Goal: Use online tool/utility: Utilize a website feature to perform a specific function

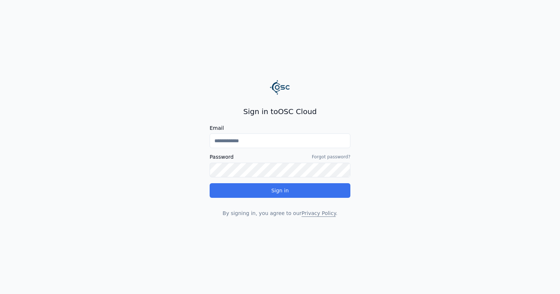
type input "**********"
click at [282, 187] on button "Sign in" at bounding box center [279, 190] width 141 height 15
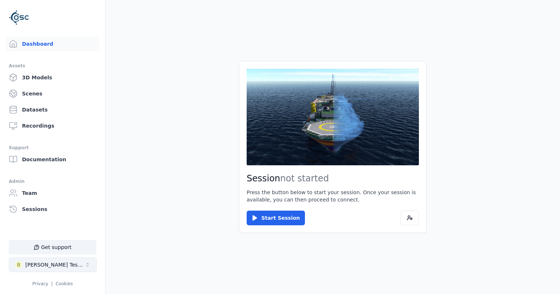
click at [66, 268] on button "B [PERSON_NAME] Testspace" at bounding box center [53, 265] width 88 height 15
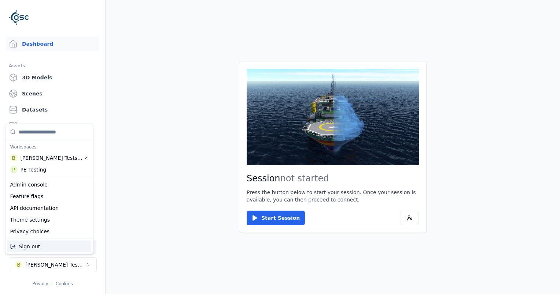
click at [182, 226] on html "Support Dashboard Assets 3D Models Scenes Datasets Recordings Support Documenta…" at bounding box center [280, 147] width 560 height 294
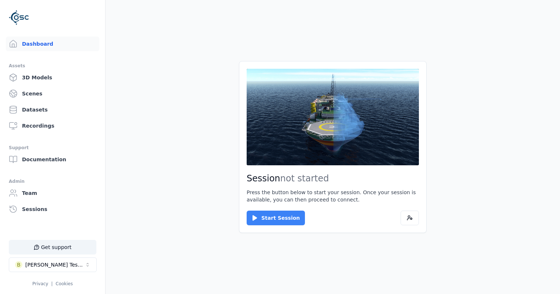
click at [291, 223] on button "Start Session" at bounding box center [275, 218] width 58 height 15
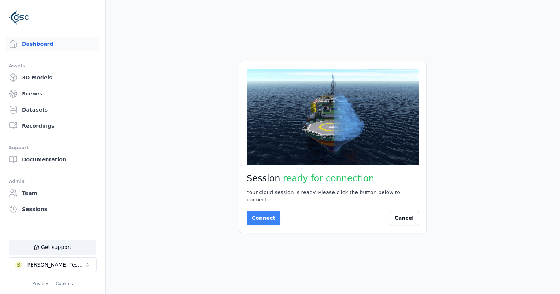
click at [261, 219] on button "Connect" at bounding box center [263, 218] width 34 height 15
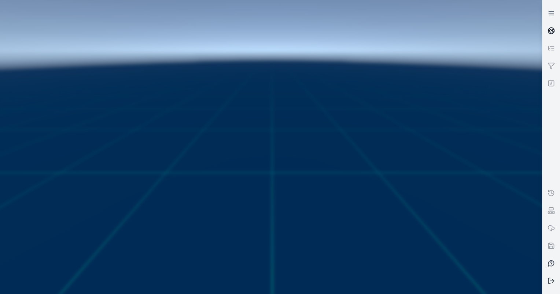
click at [545, 27] on link at bounding box center [551, 31] width 18 height 18
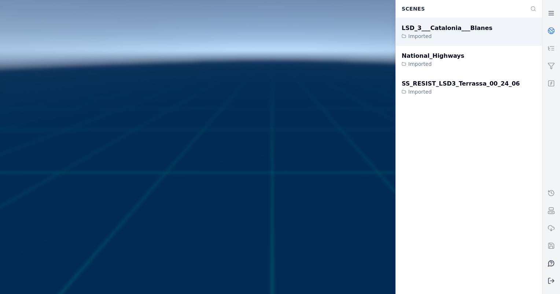
click at [481, 30] on div "LSD_3___Catalonia___Blanes Imported" at bounding box center [468, 32] width 146 height 28
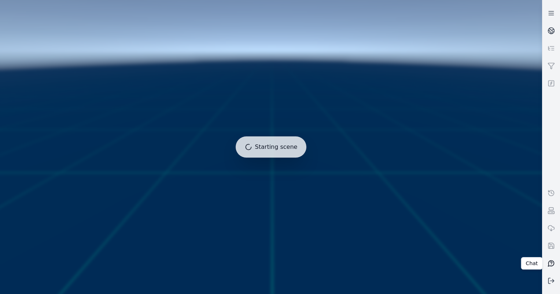
click at [552, 264] on icon at bounding box center [550, 263] width 7 height 7
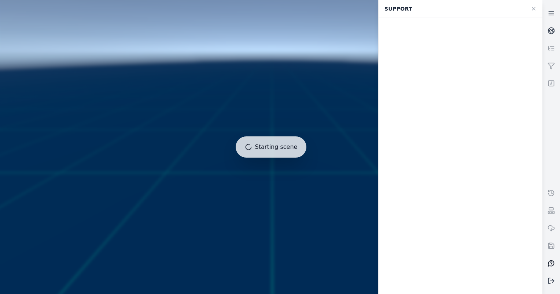
click at [549, 264] on icon at bounding box center [550, 263] width 7 height 7
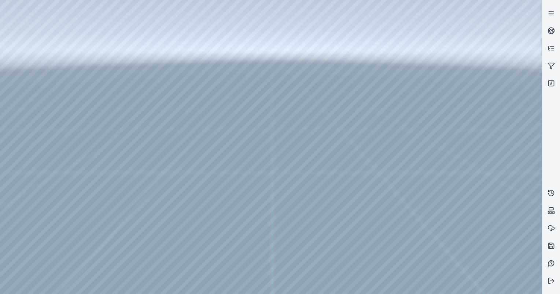
drag, startPoint x: 270, startPoint y: 188, endPoint x: 266, endPoint y: 209, distance: 21.2
drag, startPoint x: 239, startPoint y: 166, endPoint x: 277, endPoint y: 187, distance: 43.6
drag, startPoint x: 302, startPoint y: 208, endPoint x: 298, endPoint y: 201, distance: 8.4
drag, startPoint x: 298, startPoint y: 201, endPoint x: 277, endPoint y: 192, distance: 23.0
drag, startPoint x: 303, startPoint y: 199, endPoint x: 324, endPoint y: 164, distance: 41.1
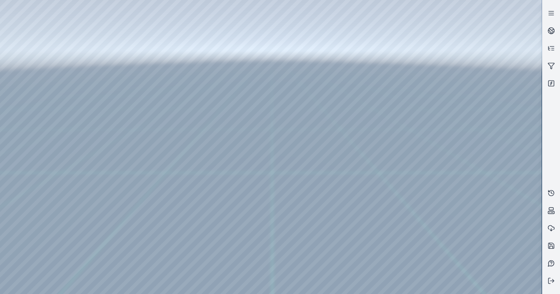
drag, startPoint x: 366, startPoint y: 209, endPoint x: 356, endPoint y: 209, distance: 10.3
drag, startPoint x: 346, startPoint y: 174, endPoint x: 324, endPoint y: 163, distance: 24.3
click at [324, 163] on div at bounding box center [270, 147] width 541 height 294
drag, startPoint x: 314, startPoint y: 152, endPoint x: 270, endPoint y: 134, distance: 48.1
click at [22, 75] on div at bounding box center [270, 147] width 541 height 294
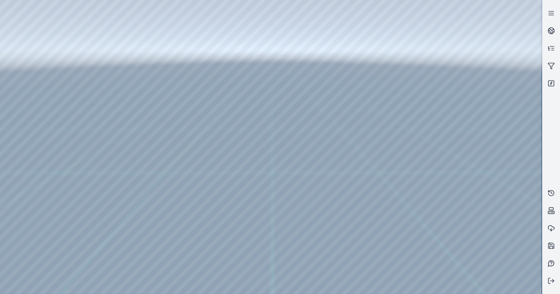
click at [28, 99] on div at bounding box center [270, 147] width 541 height 294
click at [26, 63] on div at bounding box center [270, 147] width 541 height 294
click at [30, 86] on div at bounding box center [270, 147] width 541 height 294
click at [130, 181] on div at bounding box center [270, 147] width 541 height 294
click at [430, 287] on div at bounding box center [270, 147] width 541 height 294
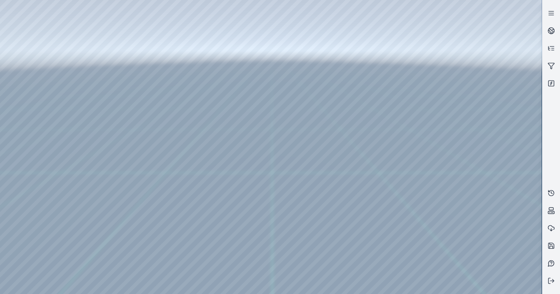
click at [190, 231] on div at bounding box center [270, 147] width 541 height 294
click at [190, 232] on div at bounding box center [270, 147] width 541 height 294
click at [409, 245] on div at bounding box center [270, 147] width 541 height 294
click at [479, 247] on div at bounding box center [270, 147] width 541 height 294
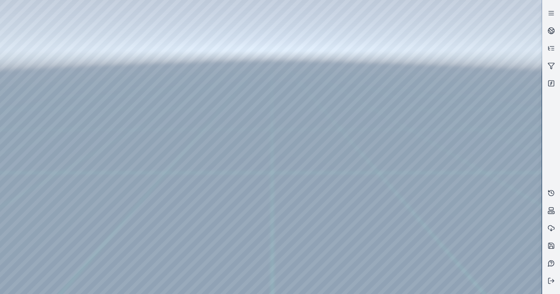
click at [479, 247] on div at bounding box center [270, 147] width 541 height 294
click at [10, 233] on div at bounding box center [270, 147] width 541 height 294
drag, startPoint x: 224, startPoint y: 169, endPoint x: 244, endPoint y: 170, distance: 20.5
drag, startPoint x: 229, startPoint y: 168, endPoint x: 259, endPoint y: 145, distance: 38.0
drag, startPoint x: 249, startPoint y: 137, endPoint x: 330, endPoint y: 134, distance: 80.6
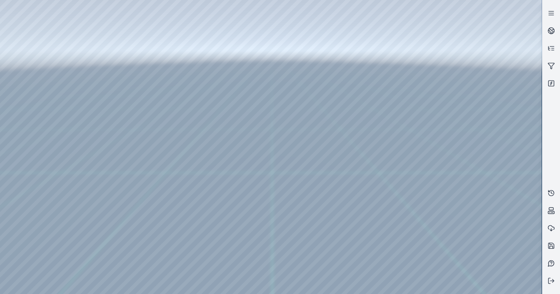
click at [432, 218] on div at bounding box center [270, 147] width 541 height 294
drag, startPoint x: 326, startPoint y: 171, endPoint x: 318, endPoint y: 161, distance: 13.0
click at [259, 128] on div at bounding box center [270, 147] width 541 height 294
drag, startPoint x: 276, startPoint y: 193, endPoint x: 276, endPoint y: 189, distance: 4.0
click at [276, 193] on div at bounding box center [270, 147] width 541 height 294
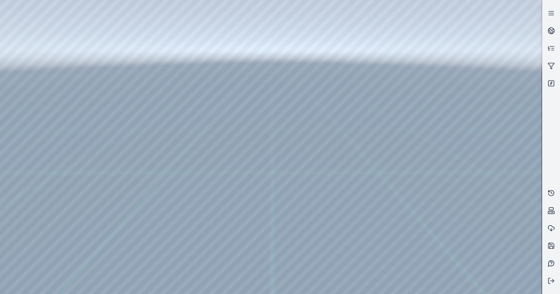
click at [276, 186] on div at bounding box center [270, 147] width 541 height 294
drag, startPoint x: 241, startPoint y: 118, endPoint x: 400, endPoint y: 118, distance: 158.6
drag, startPoint x: 387, startPoint y: 163, endPoint x: 306, endPoint y: 133, distance: 86.0
click at [551, 9] on link at bounding box center [551, 13] width 18 height 18
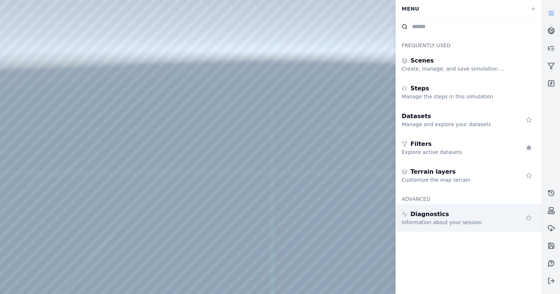
click at [469, 218] on div "Diagnostics" at bounding box center [453, 214] width 105 height 9
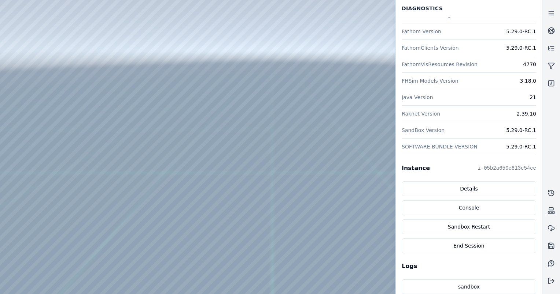
scroll to position [73, 0]
click at [478, 179] on div "Instance i-05b2a650e813c54ce Details Console Sandbox Restart End Session" at bounding box center [468, 208] width 134 height 89
click at [478, 189] on link "Details" at bounding box center [468, 188] width 134 height 15
drag, startPoint x: 305, startPoint y: 161, endPoint x: 296, endPoint y: 140, distance: 23.2
drag, startPoint x: 235, startPoint y: 133, endPoint x: 343, endPoint y: 153, distance: 109.2
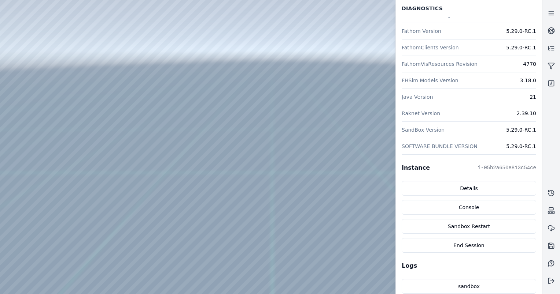
drag, startPoint x: 335, startPoint y: 189, endPoint x: 317, endPoint y: 181, distance: 19.8
drag, startPoint x: 337, startPoint y: 166, endPoint x: 206, endPoint y: 112, distance: 141.6
drag, startPoint x: 293, startPoint y: 163, endPoint x: 248, endPoint y: 171, distance: 46.0
drag, startPoint x: 255, startPoint y: 192, endPoint x: 258, endPoint y: 197, distance: 5.4
click at [491, 183] on link "Details" at bounding box center [468, 188] width 134 height 15
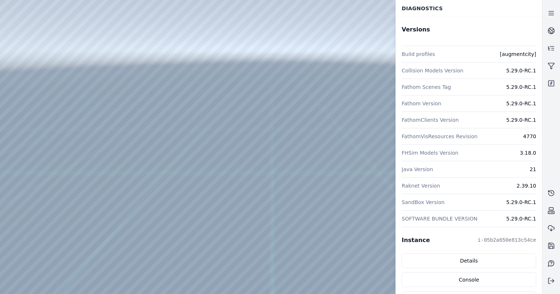
scroll to position [0, 0]
click at [550, 29] on icon at bounding box center [550, 30] width 7 height 7
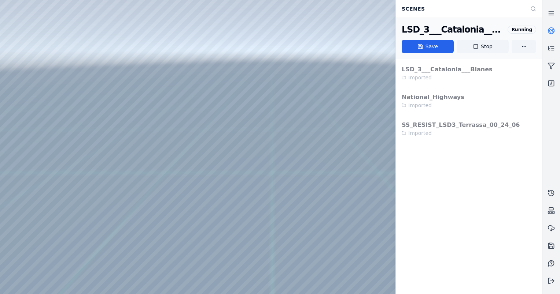
click at [354, 54] on div at bounding box center [270, 147] width 541 height 294
click at [28, 81] on div at bounding box center [270, 147] width 541 height 294
click at [33, 114] on div at bounding box center [270, 147] width 541 height 294
click at [34, 94] on div at bounding box center [270, 147] width 541 height 294
click at [138, 17] on div at bounding box center [270, 147] width 541 height 294
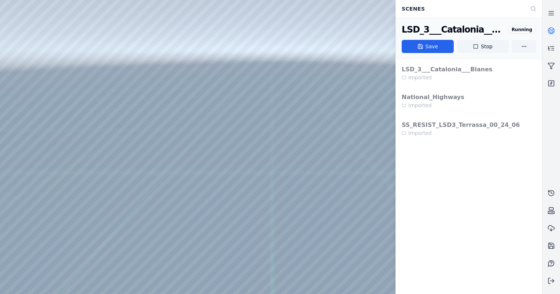
click at [114, 44] on div at bounding box center [270, 147] width 541 height 294
click at [548, 32] on circle at bounding box center [551, 31] width 6 height 6
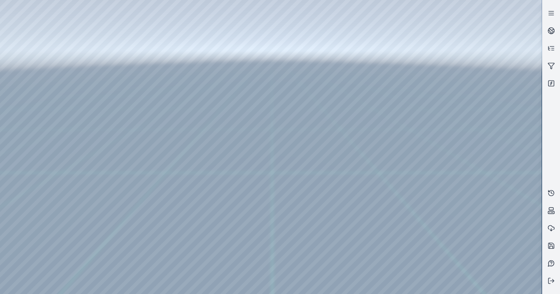
click at [509, 47] on div at bounding box center [270, 147] width 541 height 294
click at [492, 85] on div at bounding box center [270, 147] width 541 height 294
click at [481, 88] on div at bounding box center [270, 147] width 541 height 294
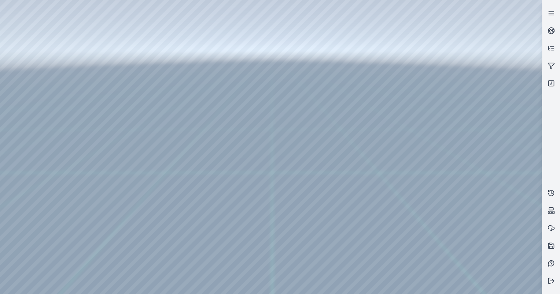
click at [491, 64] on div at bounding box center [270, 147] width 541 height 294
click at [492, 94] on div at bounding box center [270, 147] width 541 height 294
click at [492, 90] on div at bounding box center [270, 147] width 541 height 294
click at [493, 108] on div at bounding box center [270, 147] width 541 height 294
click at [488, 89] on div at bounding box center [270, 147] width 541 height 294
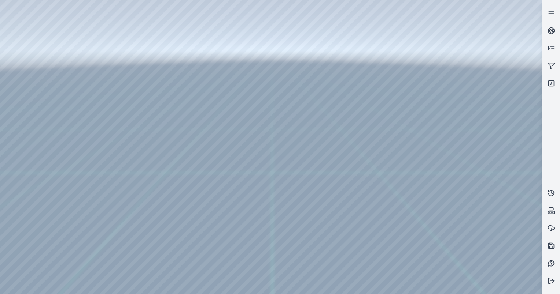
click at [488, 107] on div at bounding box center [270, 147] width 541 height 294
click at [485, 89] on div at bounding box center [270, 147] width 541 height 294
click at [492, 88] on div at bounding box center [270, 147] width 541 height 294
click at [469, 86] on div at bounding box center [270, 147] width 541 height 294
click at [480, 106] on div at bounding box center [270, 147] width 541 height 294
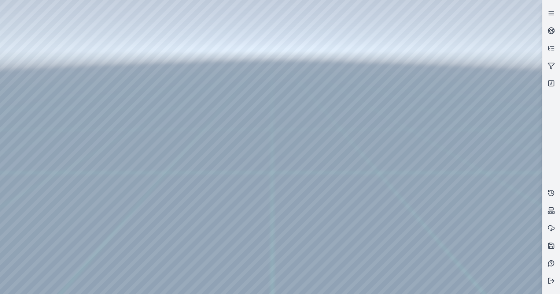
click at [478, 88] on div at bounding box center [270, 147] width 541 height 294
click at [483, 69] on div at bounding box center [270, 147] width 541 height 294
click at [486, 85] on div at bounding box center [270, 147] width 541 height 294
click at [484, 72] on div at bounding box center [270, 147] width 541 height 294
click at [482, 69] on div at bounding box center [270, 147] width 541 height 294
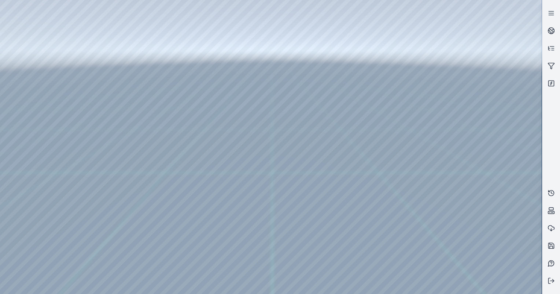
click at [482, 86] on div at bounding box center [270, 147] width 541 height 294
click at [486, 155] on div at bounding box center [270, 147] width 541 height 294
click at [472, 133] on div at bounding box center [270, 147] width 541 height 294
drag, startPoint x: 284, startPoint y: 119, endPoint x: 284, endPoint y: 129, distance: 10.3
click at [476, 155] on div at bounding box center [270, 147] width 541 height 294
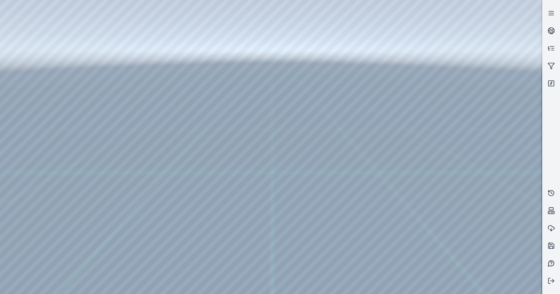
click at [481, 204] on div at bounding box center [270, 147] width 541 height 294
click at [481, 222] on div at bounding box center [270, 147] width 541 height 294
click at [476, 141] on div at bounding box center [270, 147] width 541 height 294
click at [475, 141] on div at bounding box center [270, 147] width 541 height 294
click at [483, 111] on div at bounding box center [270, 147] width 541 height 294
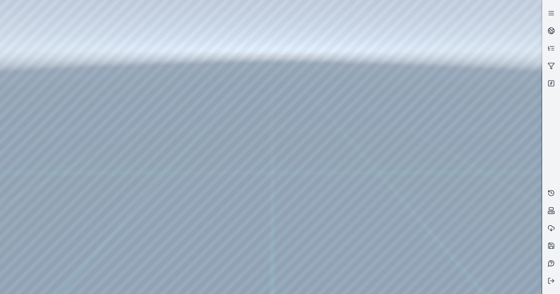
click at [476, 187] on div at bounding box center [270, 147] width 541 height 294
click at [482, 108] on div at bounding box center [270, 147] width 541 height 294
click at [493, 166] on div at bounding box center [270, 147] width 541 height 294
drag, startPoint x: 17, startPoint y: 5, endPoint x: 185, endPoint y: 13, distance: 167.5
click at [185, 13] on div at bounding box center [270, 147] width 541 height 294
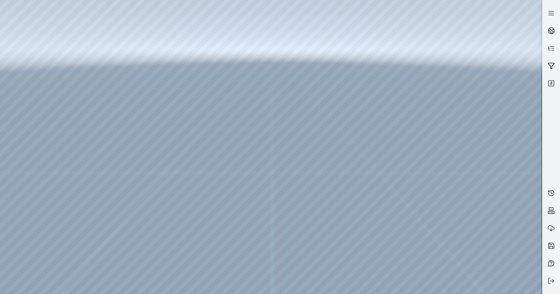
click at [552, 64] on icon at bounding box center [551, 66] width 6 height 6
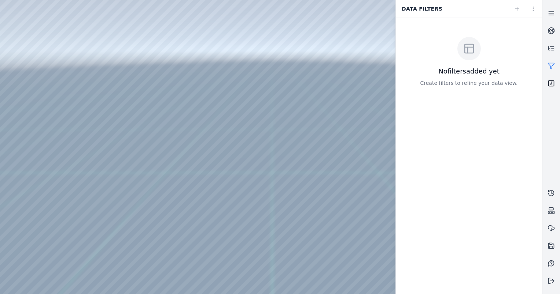
click at [551, 92] on link at bounding box center [551, 84] width 18 height 18
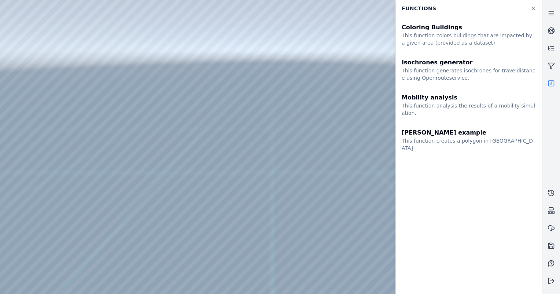
click at [551, 83] on icon at bounding box center [551, 83] width 2 height 0
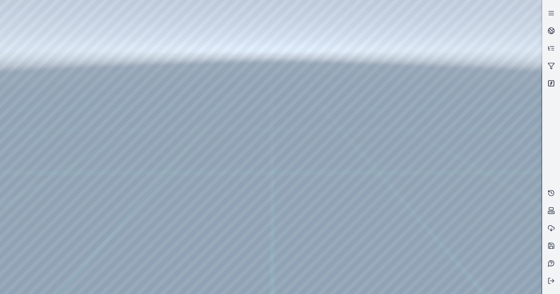
click at [551, 83] on icon at bounding box center [551, 83] width 2 height 0
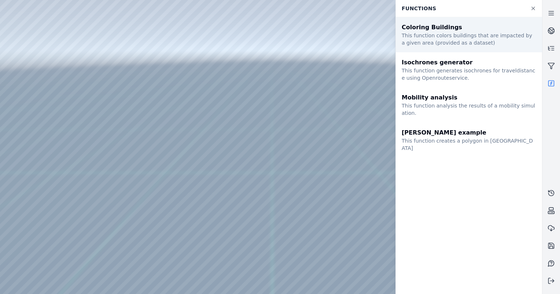
click at [482, 39] on div "This function colors buildings that are impacted by a given area (provided as a…" at bounding box center [468, 39] width 134 height 15
